Goal: Transaction & Acquisition: Purchase product/service

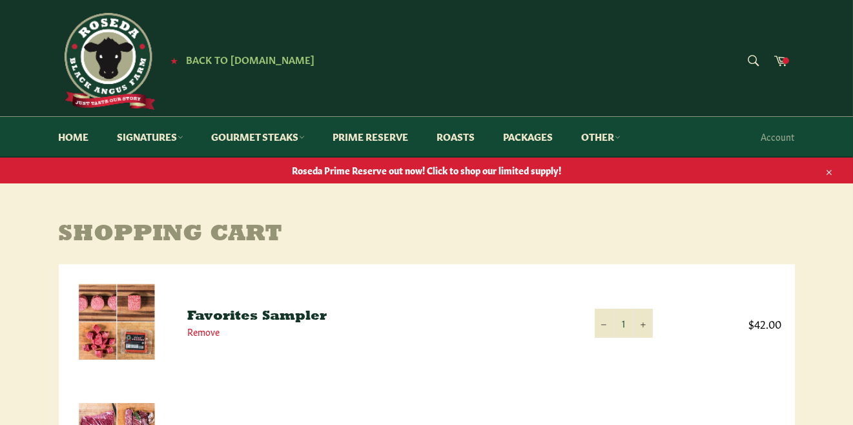
click at [107, 5] on div "Site navigation ★ Back to Roseda.com Search Search Cart ★ Back to Roseda.com" at bounding box center [427, 58] width 762 height 116
click at [267, 28] on div "★ Back to Roseda.com" at bounding box center [304, 61] width 491 height 97
drag, startPoint x: 347, startPoint y: 55, endPoint x: 349, endPoint y: 97, distance: 42.0
click at [348, 92] on div "★ Back to Roseda.com" at bounding box center [304, 61] width 491 height 97
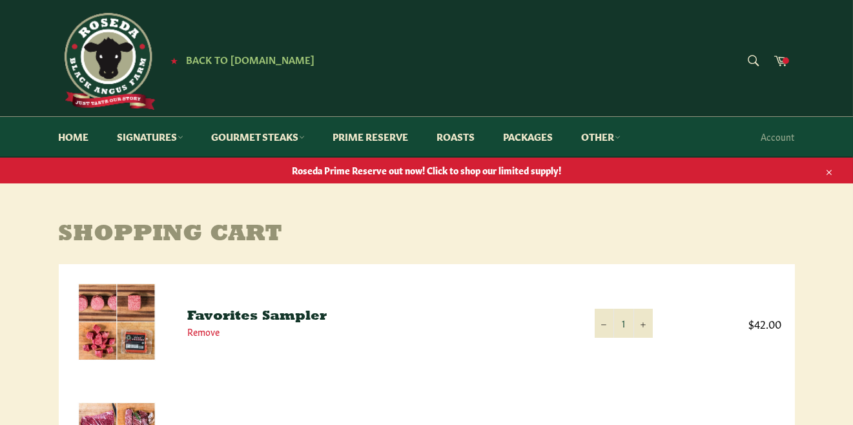
click at [546, 230] on h1 "Shopping Cart" at bounding box center [427, 235] width 736 height 26
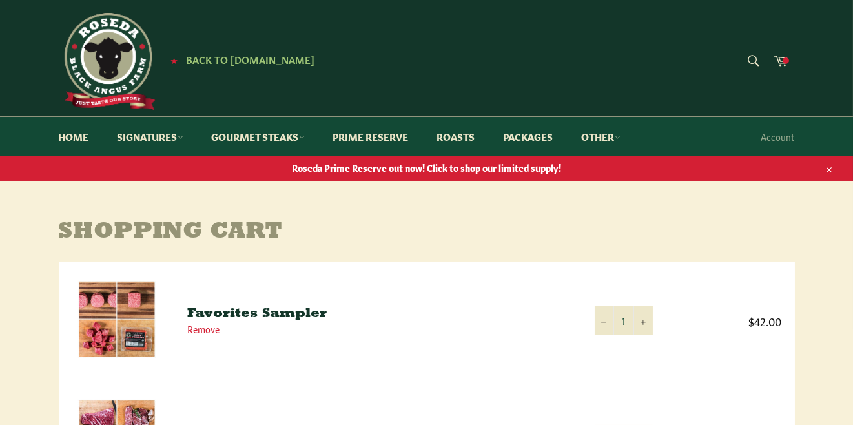
click at [701, 288] on td "$42.00" at bounding box center [730, 321] width 129 height 118
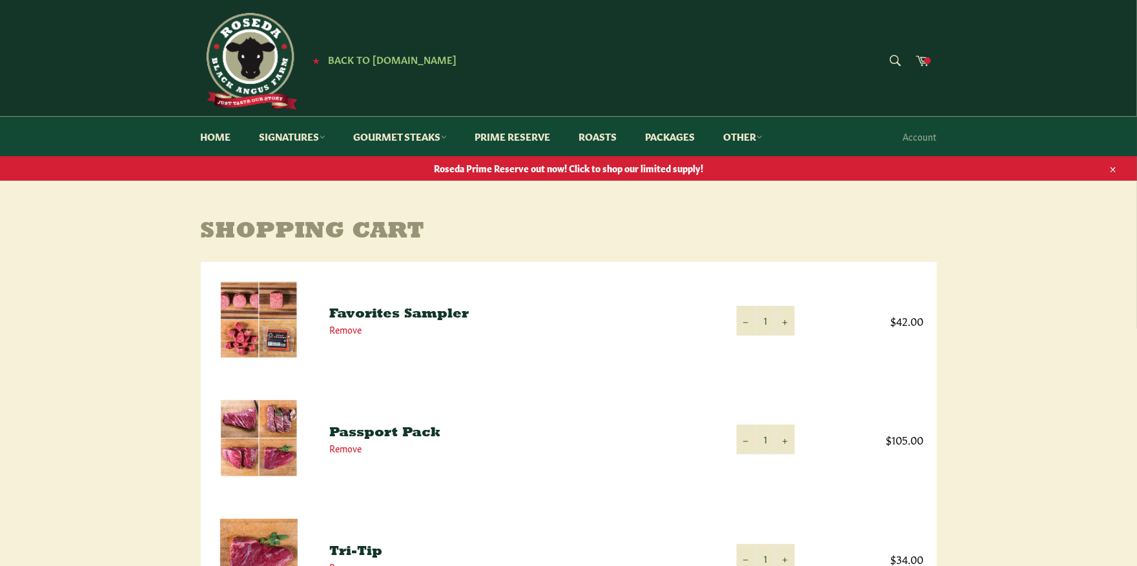
click at [852, 20] on div "Site navigation ★ Back to Roseda.com Search Search Cart ★ Back to Roseda.com" at bounding box center [569, 58] width 762 height 116
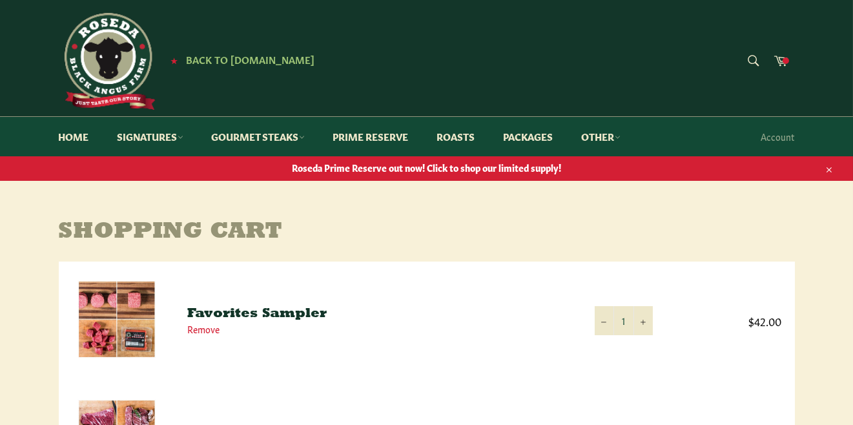
click at [554, 231] on h1 "Shopping Cart" at bounding box center [427, 233] width 736 height 26
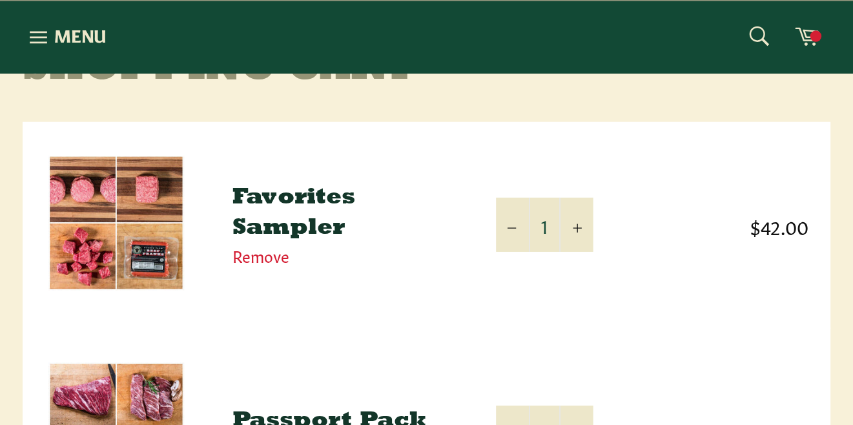
scroll to position [192, 0]
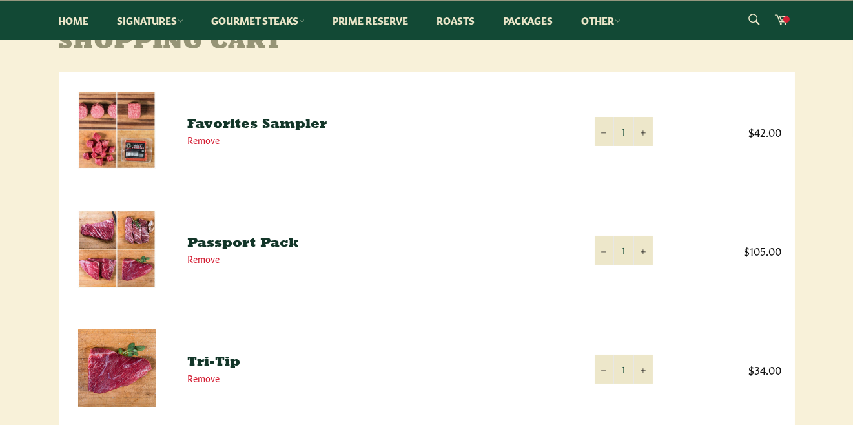
click at [395, 253] on p "Remove" at bounding box center [378, 259] width 381 height 12
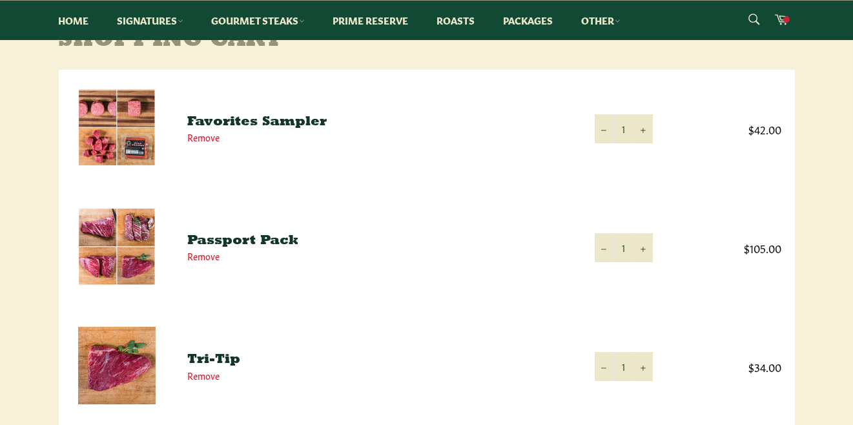
scroll to position [189, 0]
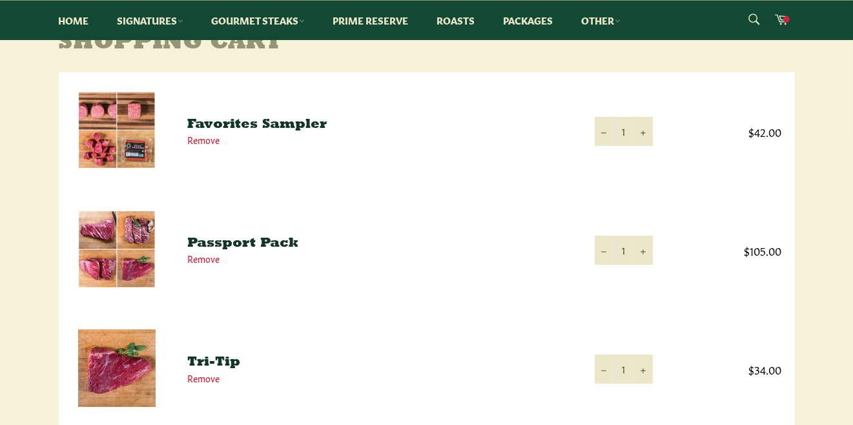
click at [295, 121] on link "Favorites Sampler" at bounding box center [257, 124] width 139 height 13
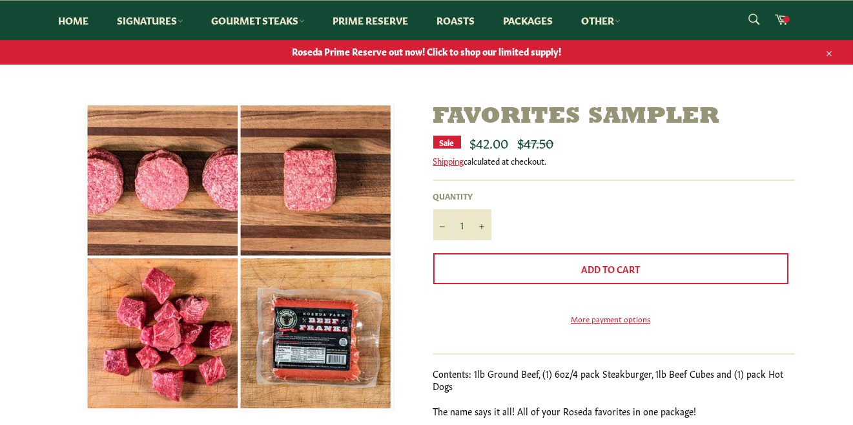
scroll to position [107, 0]
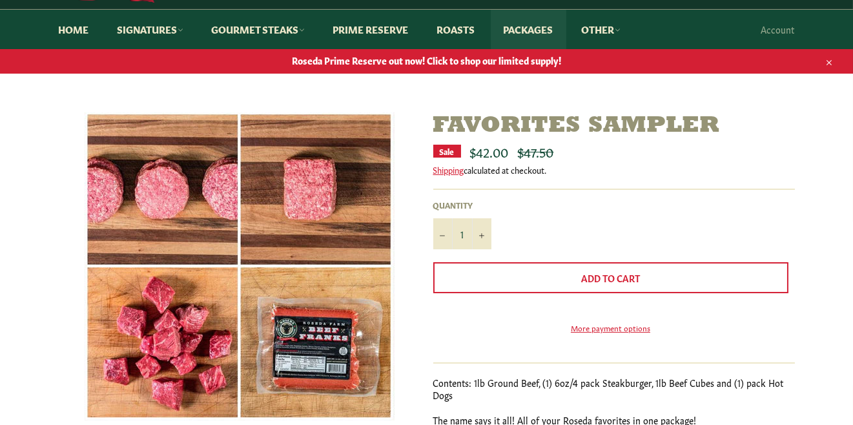
click at [541, 34] on link "Packages" at bounding box center [529, 29] width 76 height 39
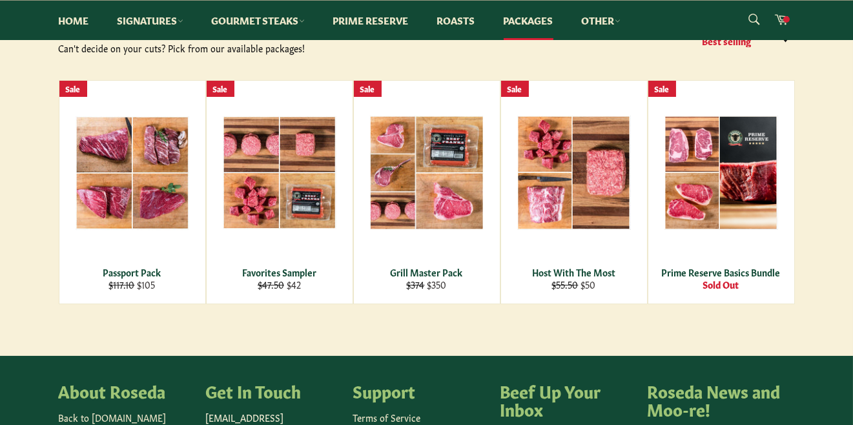
scroll to position [202, 0]
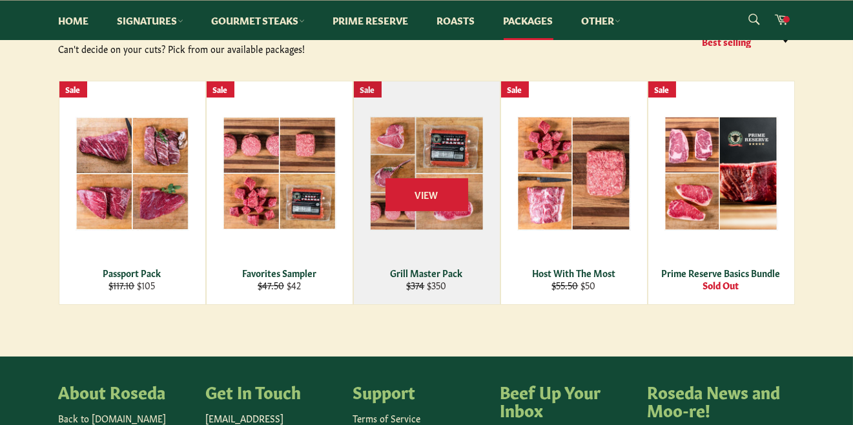
click at [432, 204] on img at bounding box center [427, 173] width 114 height 114
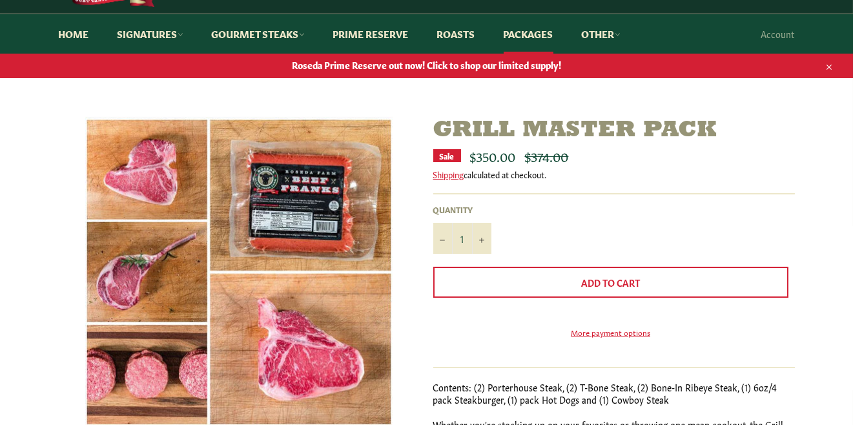
scroll to position [102, 0]
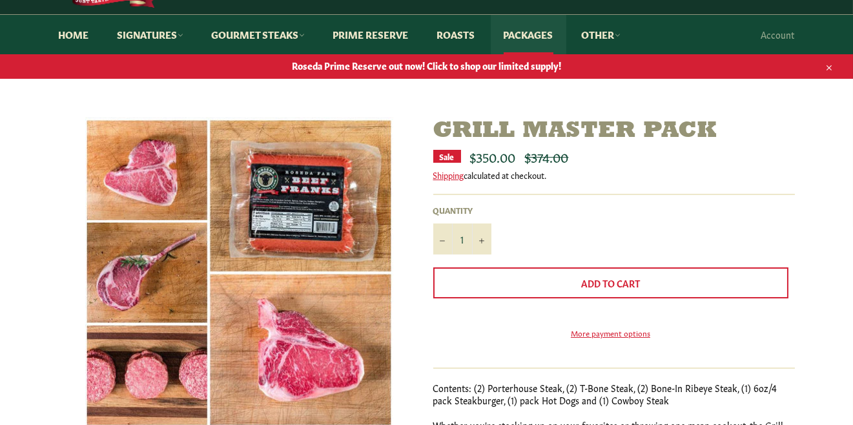
click at [533, 37] on link "Packages" at bounding box center [529, 34] width 76 height 39
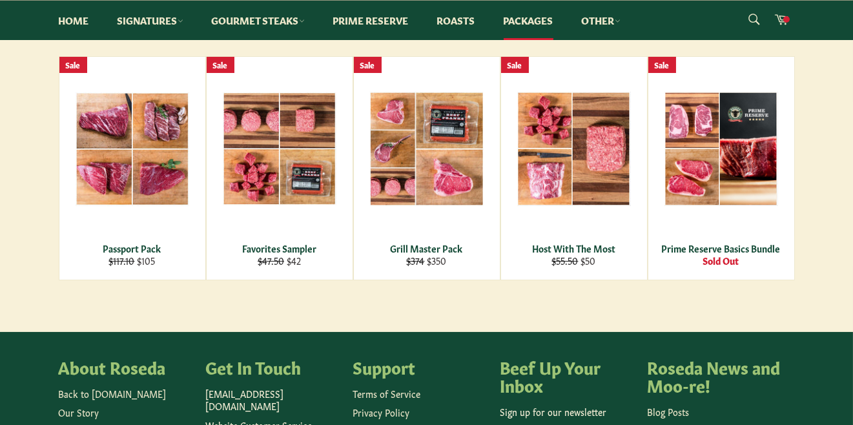
scroll to position [209, 0]
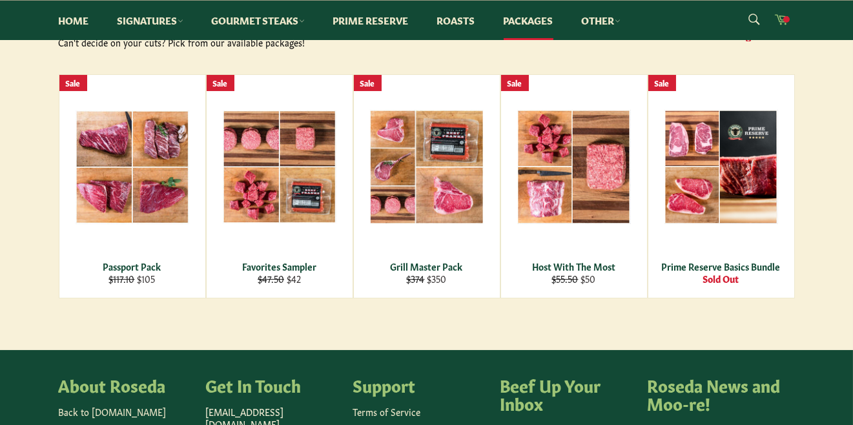
click at [784, 21] on span at bounding box center [786, 19] width 6 height 6
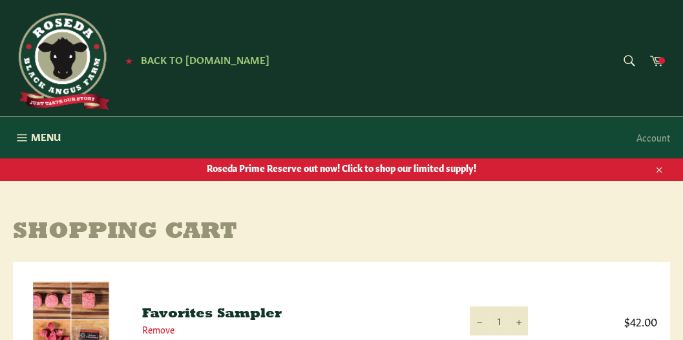
drag, startPoint x: 550, startPoint y: 57, endPoint x: 440, endPoint y: 46, distance: 111.0
click at [440, 46] on div "★ Back to Roseda.com" at bounding box center [232, 61] width 438 height 97
click at [15, 123] on button "Menu Site navigation" at bounding box center [37, 137] width 74 height 41
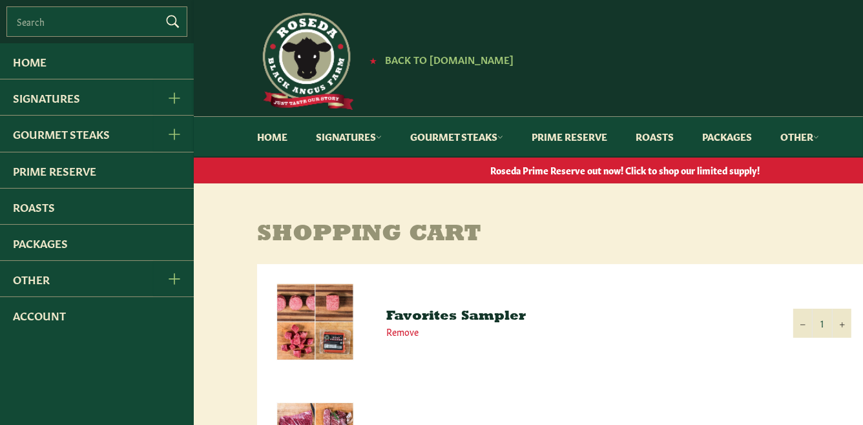
click at [457, 132] on link "Gourmet Steaks" at bounding box center [456, 136] width 119 height 39
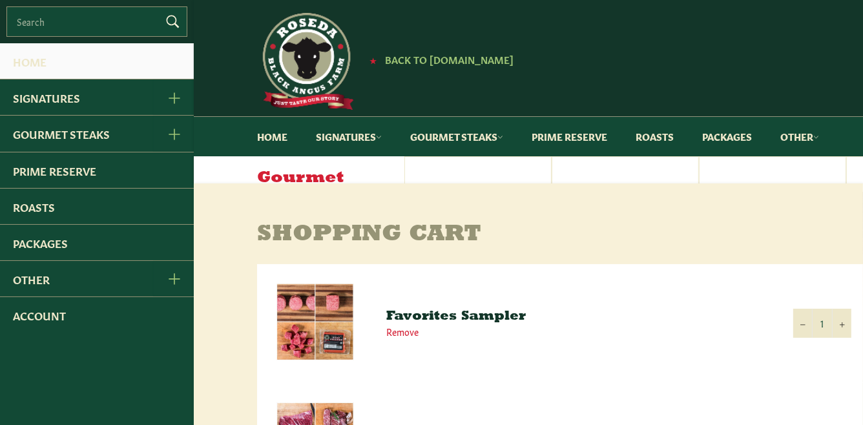
click at [84, 59] on link "Home" at bounding box center [97, 61] width 194 height 36
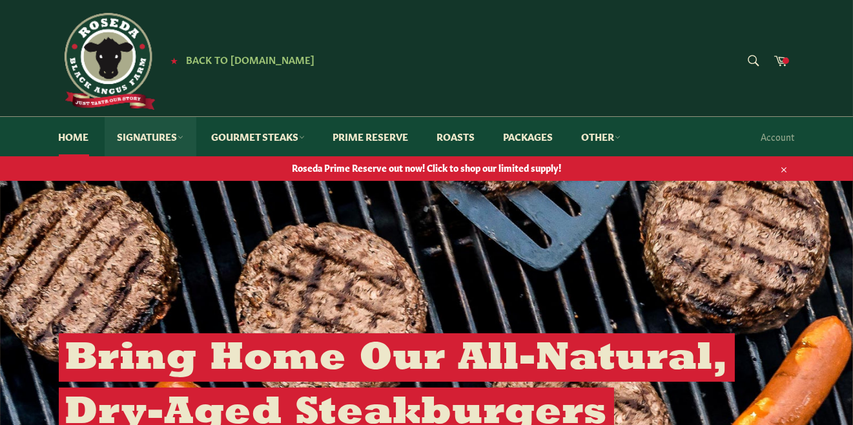
click at [147, 139] on link "Signatures" at bounding box center [151, 136] width 92 height 39
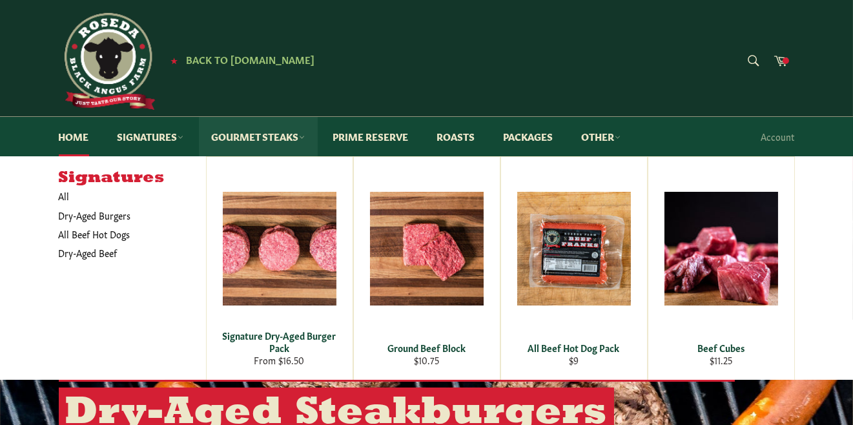
click at [268, 141] on link "Gourmet Steaks" at bounding box center [258, 136] width 119 height 39
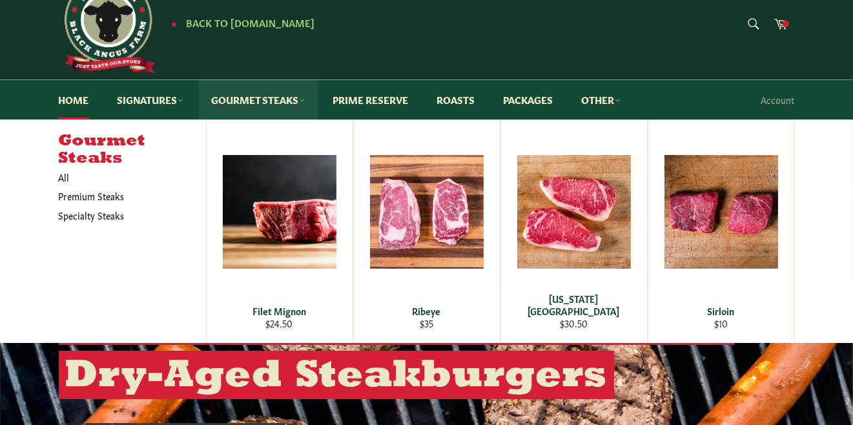
scroll to position [35, 0]
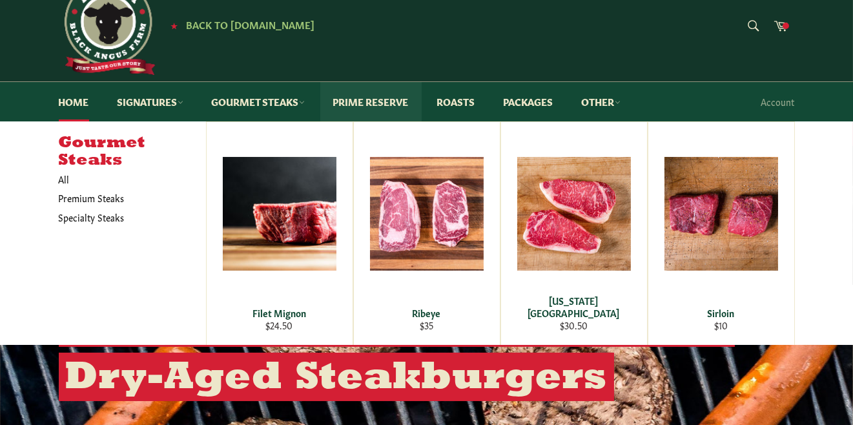
click at [377, 99] on link "Prime Reserve" at bounding box center [370, 101] width 101 height 39
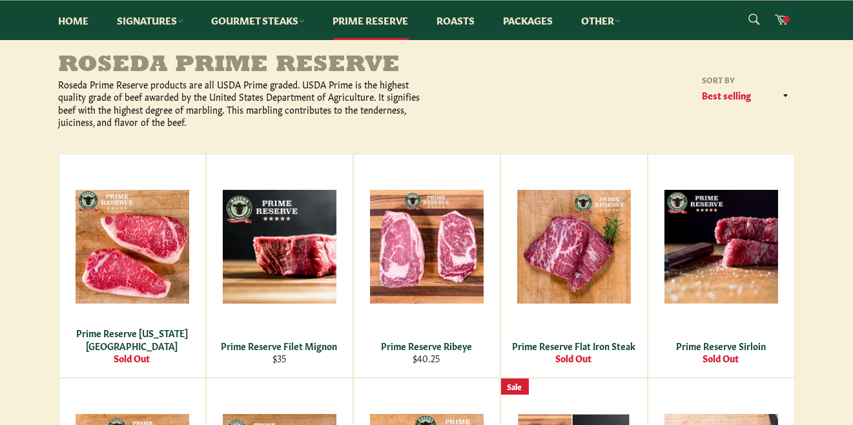
scroll to position [165, 0]
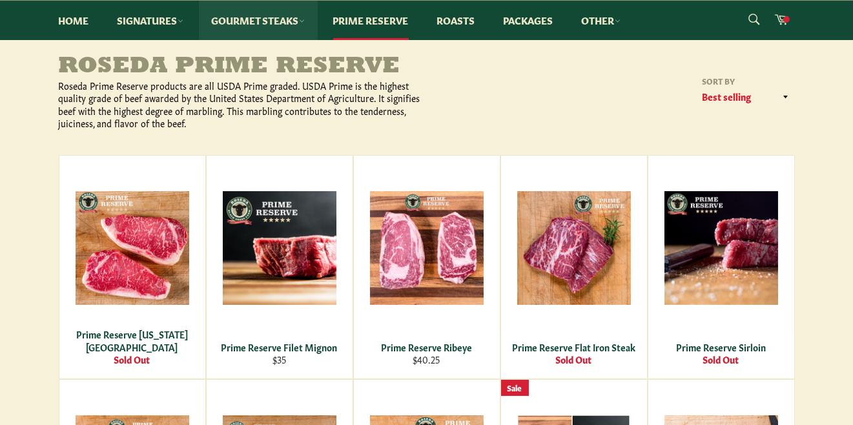
click at [265, 25] on link "Gourmet Steaks" at bounding box center [258, 20] width 119 height 39
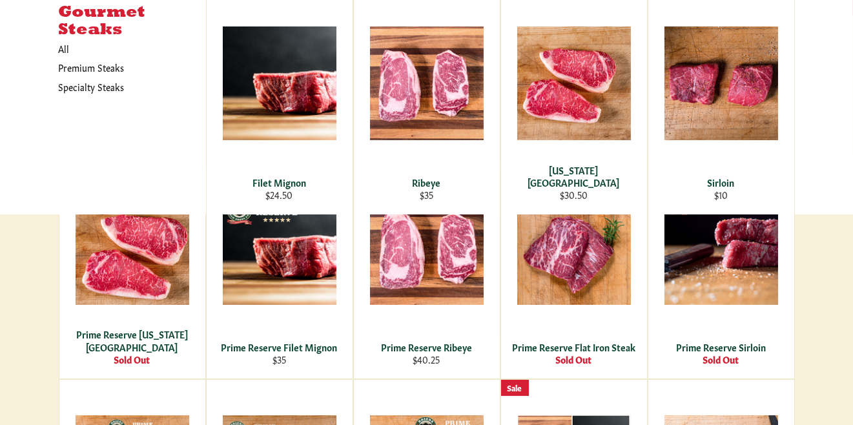
scroll to position [0, 0]
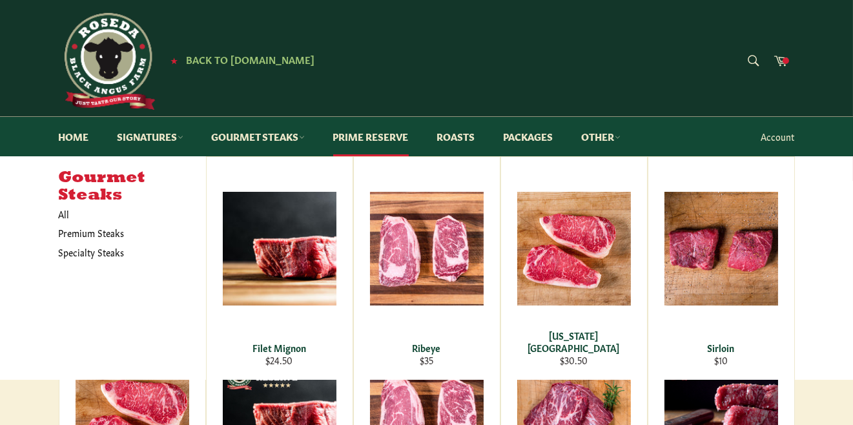
click at [780, 142] on link "Account" at bounding box center [778, 137] width 46 height 38
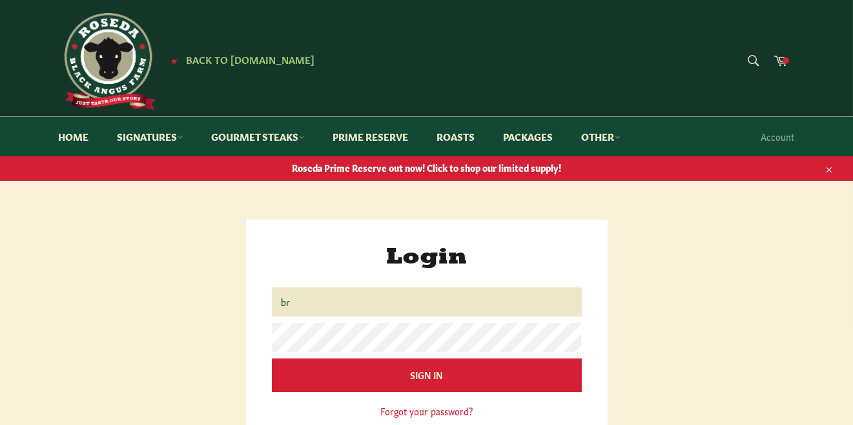
type input "[PERSON_NAME][EMAIL_ADDRESS][DOMAIN_NAME]"
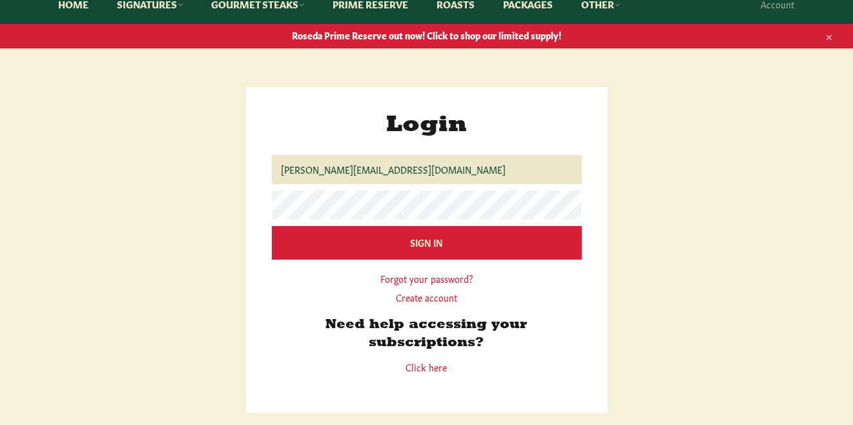
scroll to position [133, 0]
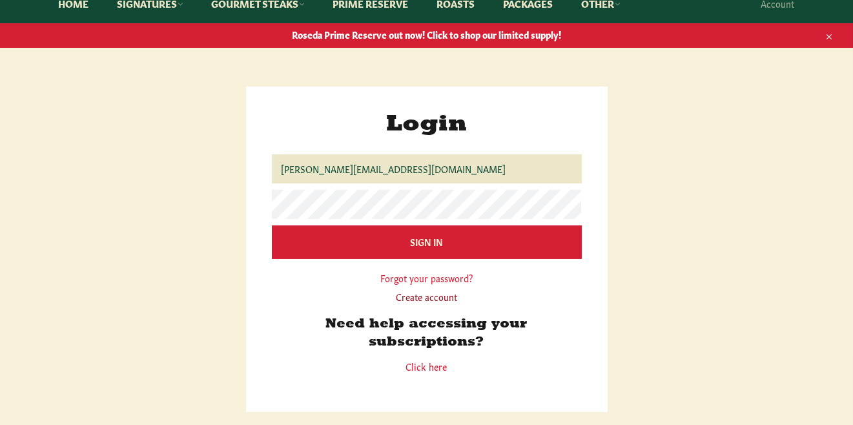
click at [446, 301] on link "Create account" at bounding box center [426, 296] width 61 height 13
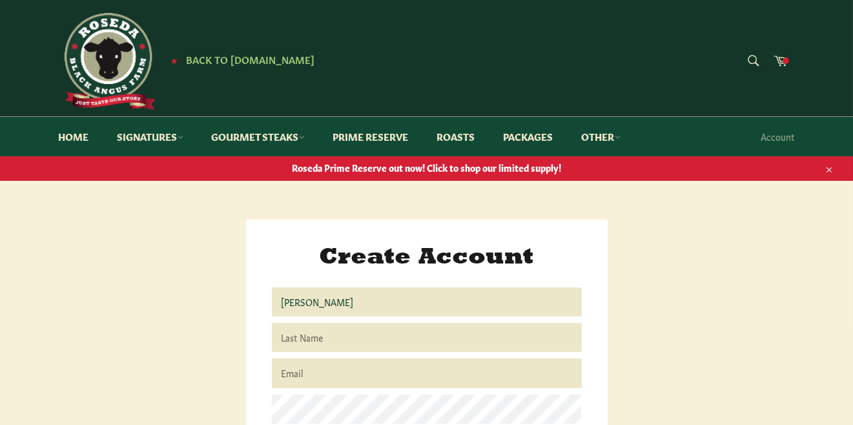
type input "[PERSON_NAME]"
type input "[PERSON_NAME][EMAIL_ADDRESS][DOMAIN_NAME]"
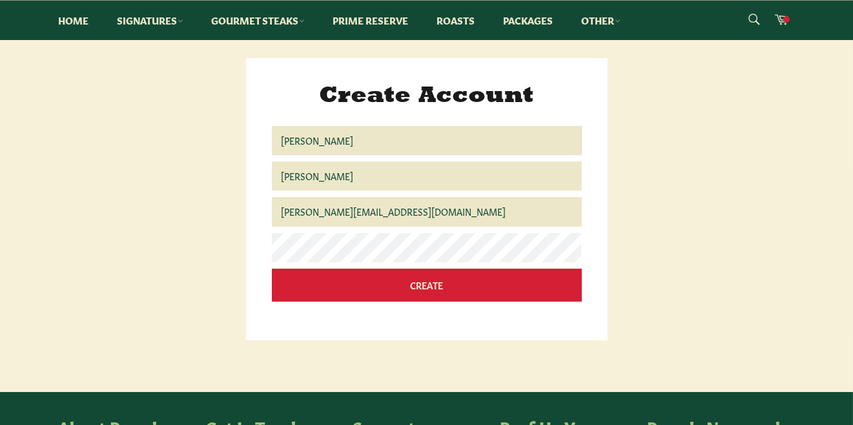
scroll to position [172, 0]
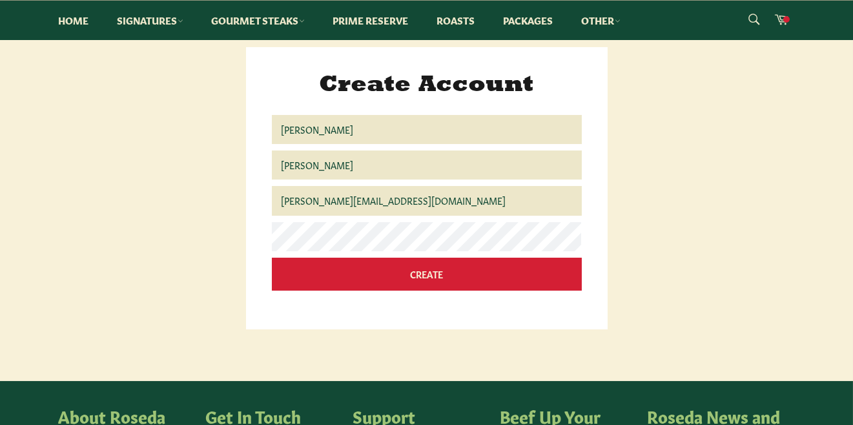
click at [339, 298] on div "Create Account First Name [PERSON_NAME] Last Name [PERSON_NAME] Email [PERSON_N…" at bounding box center [427, 188] width 362 height 283
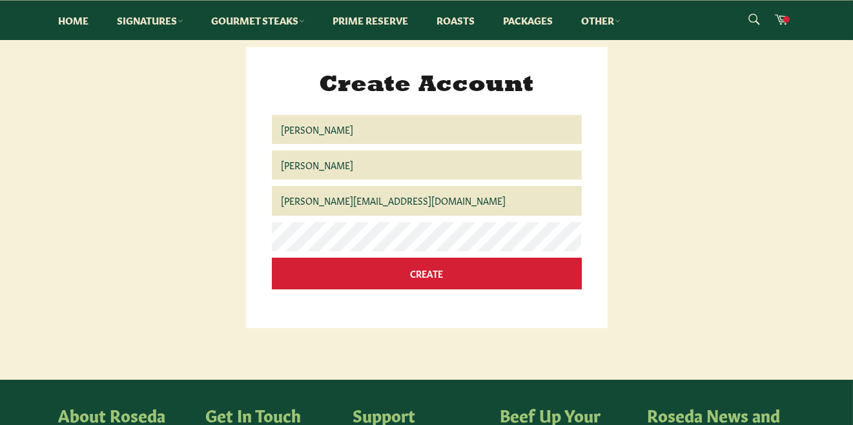
click at [346, 276] on input "Create" at bounding box center [427, 274] width 310 height 32
click at [429, 271] on input "Create" at bounding box center [427, 274] width 310 height 32
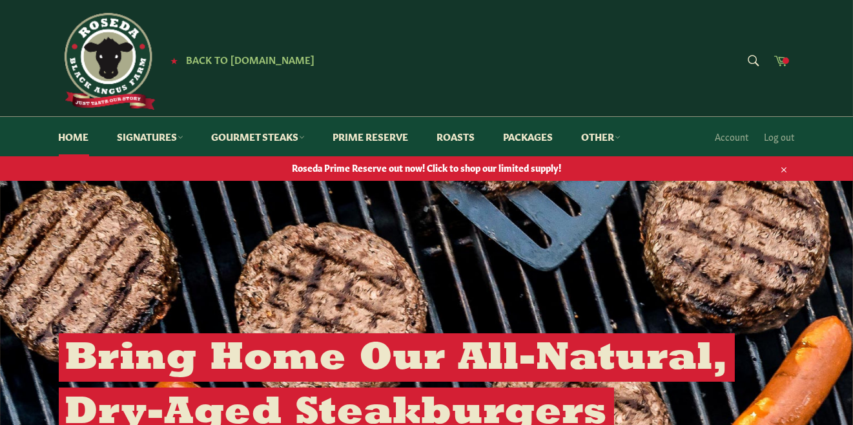
click at [783, 67] on icon at bounding box center [781, 60] width 14 height 14
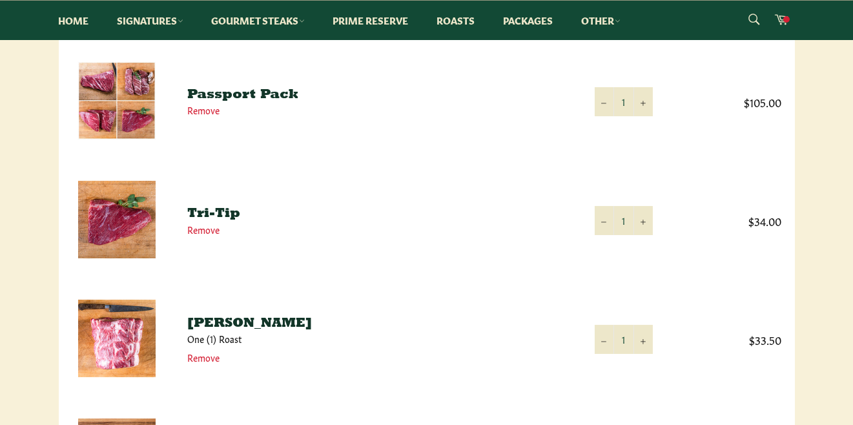
scroll to position [371, 0]
